Goal: Transaction & Acquisition: Subscribe to service/newsletter

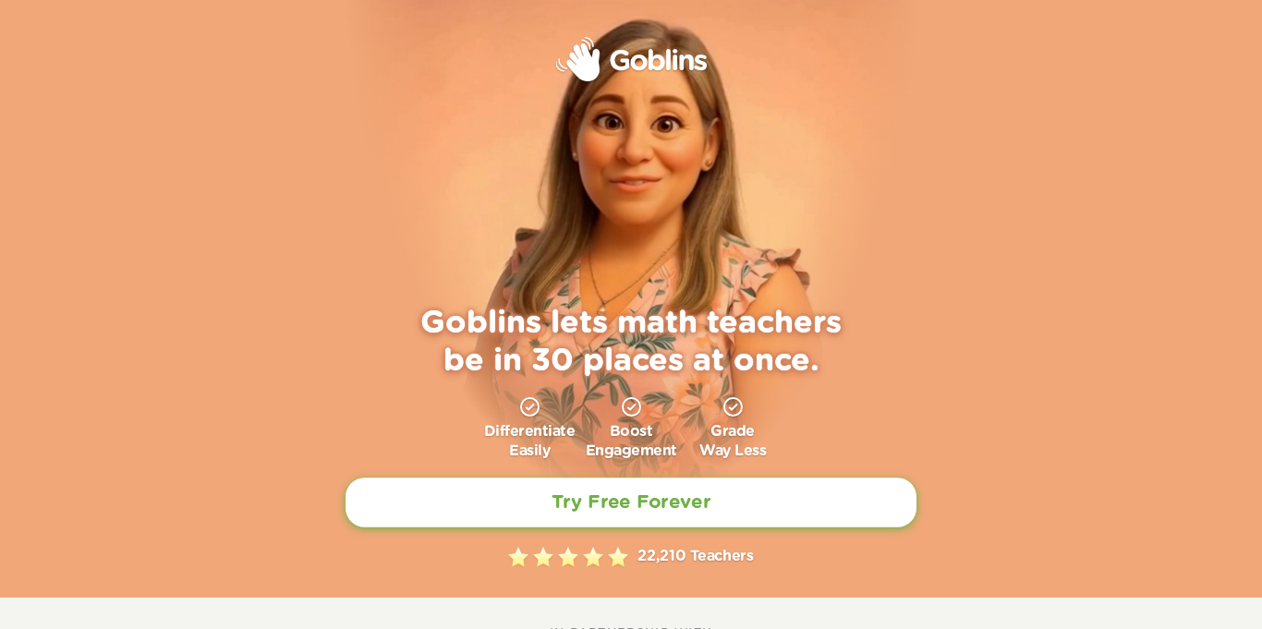
click at [568, 516] on link "Try Free Forever" at bounding box center [631, 503] width 571 height 50
